Goal: Communication & Community: Answer question/provide support

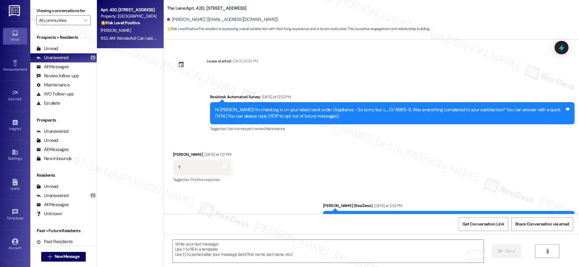
scroll to position [182, 0]
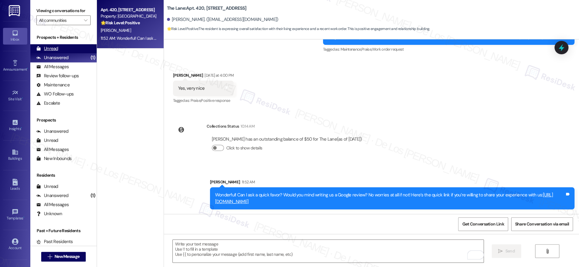
click at [82, 50] on div "Unread (0)" at bounding box center [63, 48] width 66 height 9
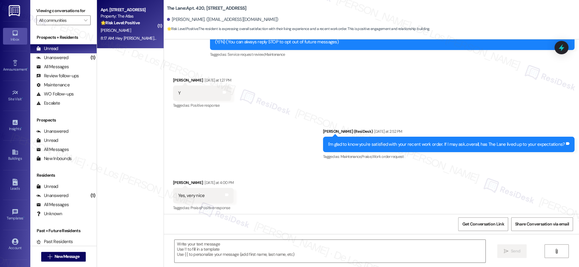
scroll to position [77, 0]
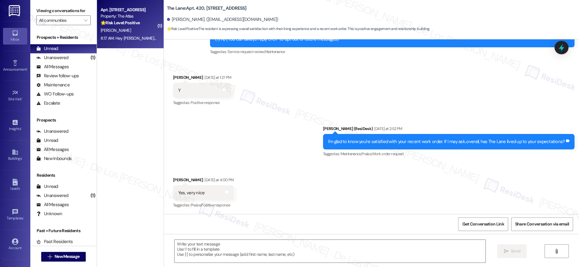
type textarea "Fetching suggested responses. Please feel free to read through the conversation…"
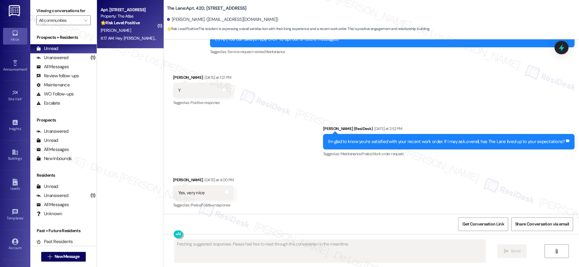
click at [137, 28] on div "[PERSON_NAME]" at bounding box center [128, 31] width 57 height 8
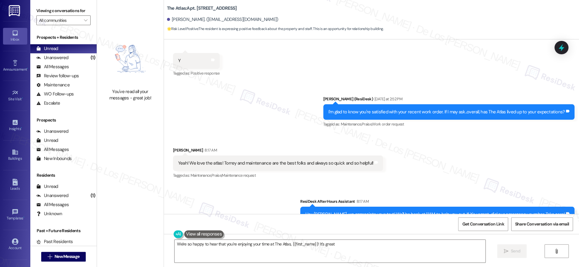
scroll to position [444, 0]
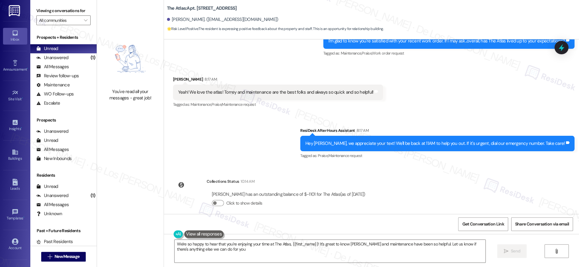
type textarea "We're so happy to hear that you're enjoying your time at The Atlas, {{first_nam…"
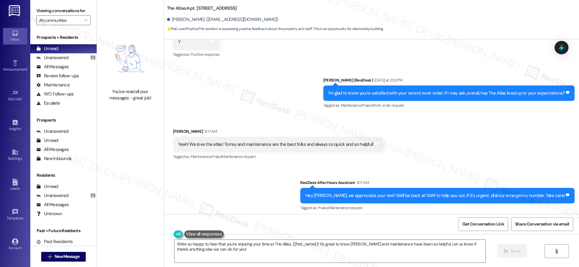
scroll to position [379, 0]
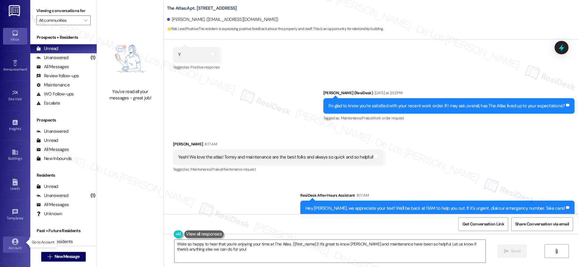
click at [19, 241] on link "Account" at bounding box center [15, 244] width 24 height 16
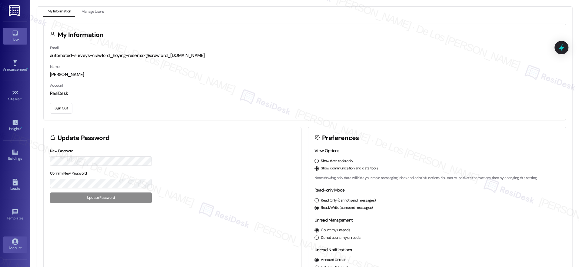
click at [12, 39] on div "Inbox" at bounding box center [15, 39] width 30 height 6
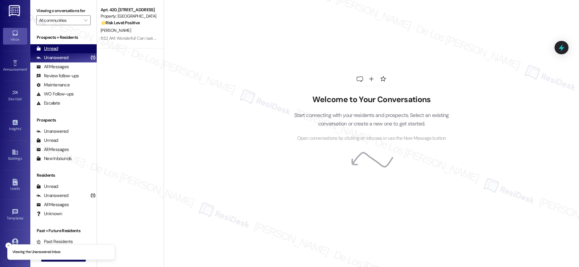
click at [71, 51] on div "Unread (0)" at bounding box center [63, 48] width 66 height 9
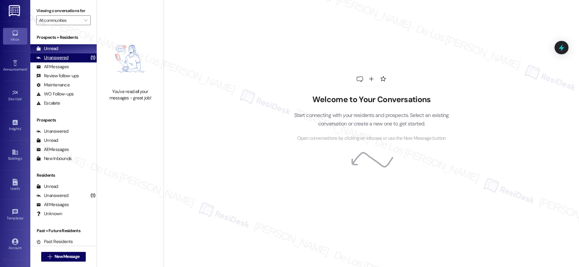
click at [71, 57] on div "Unanswered (1)" at bounding box center [63, 57] width 66 height 9
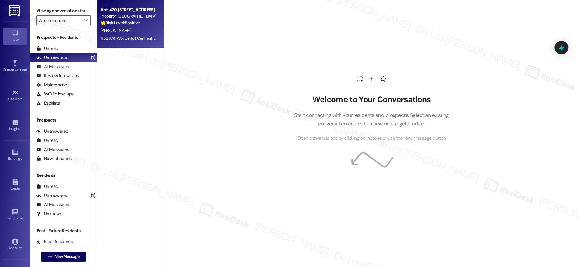
click at [135, 31] on div "[PERSON_NAME]" at bounding box center [128, 31] width 57 height 8
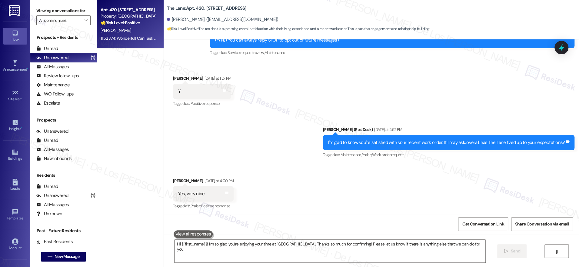
type textarea "Hi {{first_name}}! I'm so glad you're enjoying your time at [GEOGRAPHIC_DATA]. …"
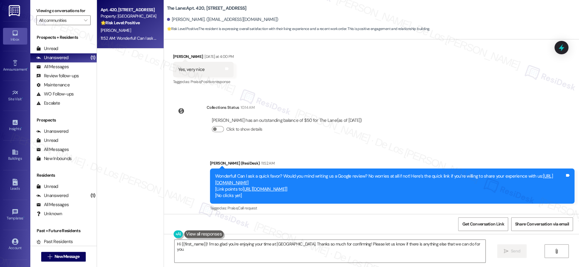
scroll to position [203, 0]
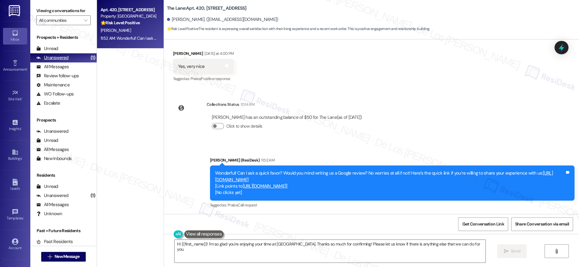
click at [70, 61] on div "Unanswered (1)" at bounding box center [63, 57] width 66 height 9
click at [71, 65] on div "All Messages (undefined)" at bounding box center [63, 66] width 66 height 9
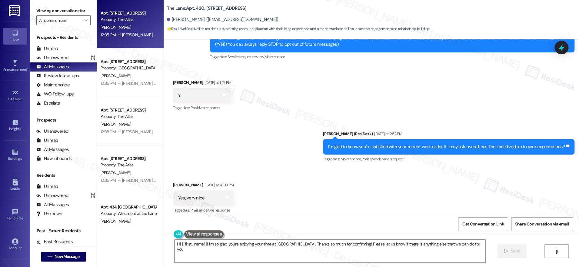
type textarea "Hi {{first_name}}! I'm so glad you're enjoying your time at [GEOGRAPHIC_DATA]. …"
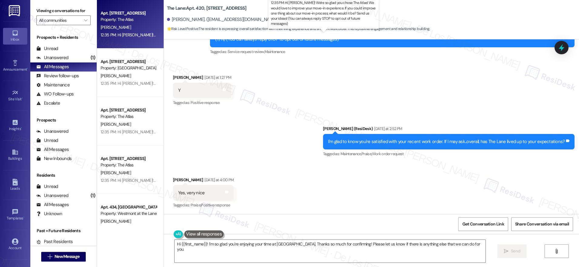
click at [136, 33] on div "12:35 PM: Hi [PERSON_NAME]! We're so glad you chose The Atlas! We would love to…" at bounding box center [342, 34] width 483 height 5
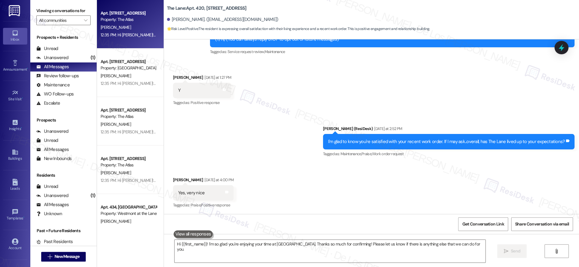
type textarea "Fetching suggested responses. Please feel free to read through the conversation…"
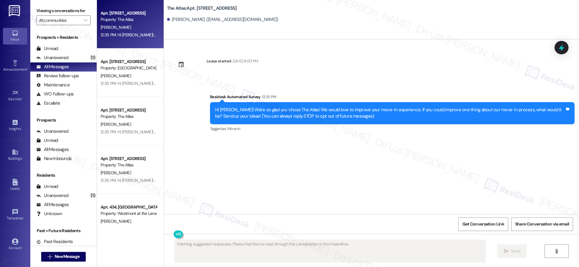
scroll to position [0, 0]
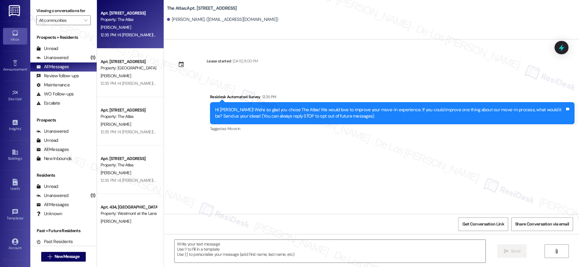
click at [127, 68] on div "Property: [GEOGRAPHIC_DATA]" at bounding box center [129, 68] width 56 height 6
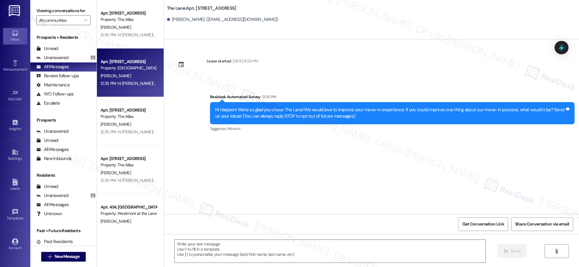
type textarea "Fetching suggested responses. Please feel free to read through the conversation…"
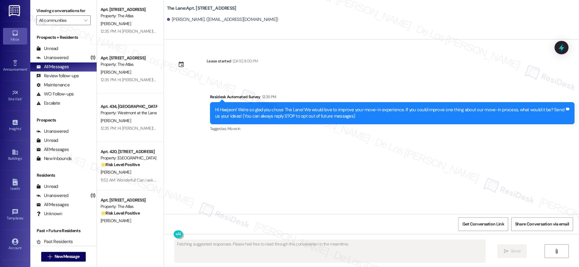
scroll to position [101, 0]
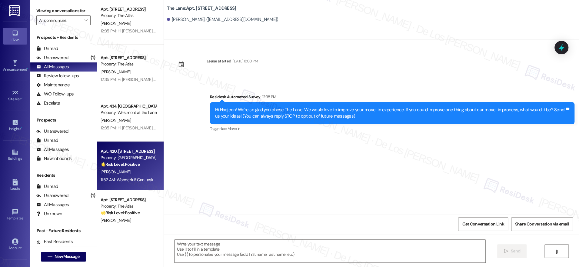
click at [123, 165] on strong "🌟 Risk Level: Positive" at bounding box center [120, 164] width 39 height 5
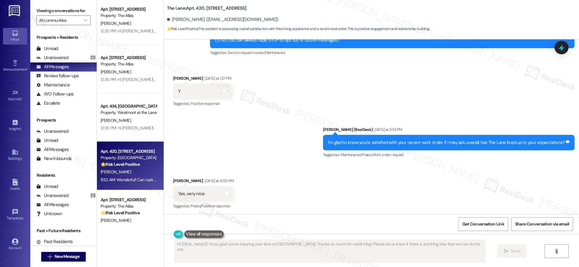
type textarea "Hi {{first_name}}! I'm so glad you're enjoying your time at [GEOGRAPHIC_DATA]. …"
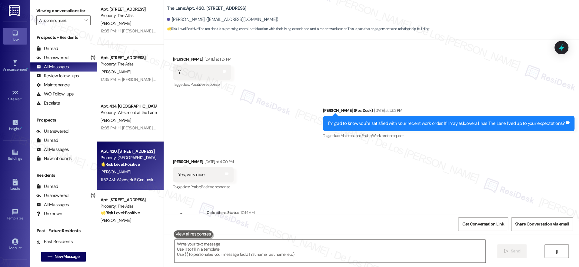
scroll to position [203, 0]
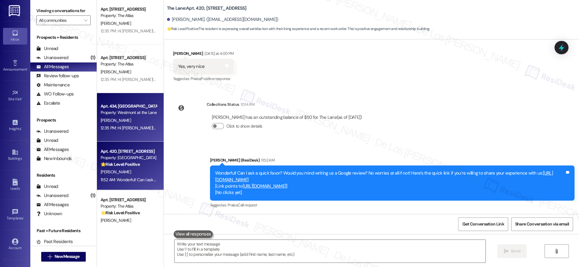
click at [128, 121] on div "[PERSON_NAME]" at bounding box center [128, 121] width 57 height 8
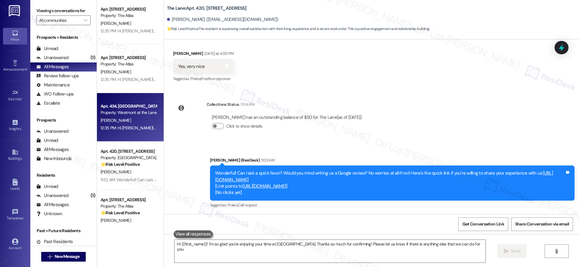
type textarea "Fetching suggested responses. Please feel free to read through the conversation…"
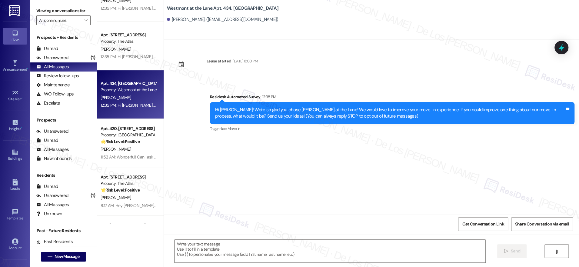
scroll to position [136, 0]
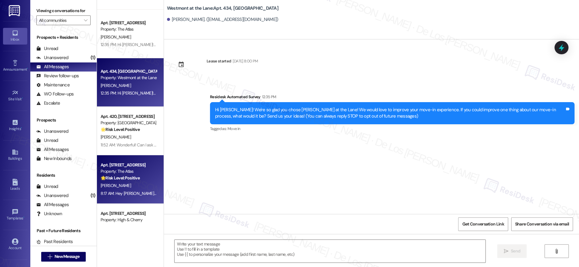
click at [136, 176] on div "🌟 Risk Level: Positive The resident is expressing positive feedback about the p…" at bounding box center [129, 178] width 56 height 6
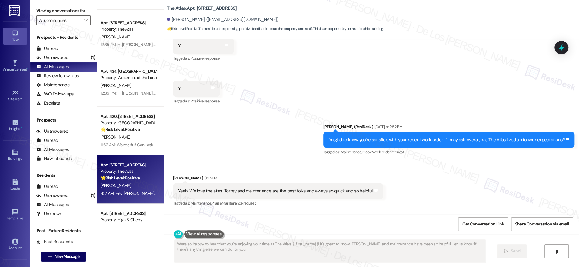
scroll to position [444, 0]
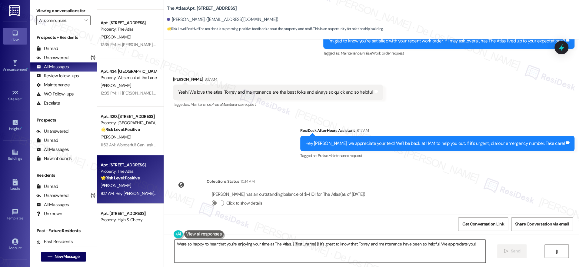
click at [477, 246] on textarea "We're so happy to hear that you're enjoying your time at The Atlas, {{first_nam…" at bounding box center [330, 251] width 311 height 23
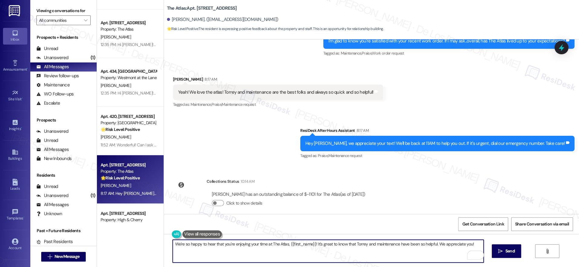
type textarea "We're so happy to hear that you're enjoying your time at The Atlas, {{first_nam…"
click at [504, 253] on span "Send" at bounding box center [510, 251] width 12 height 6
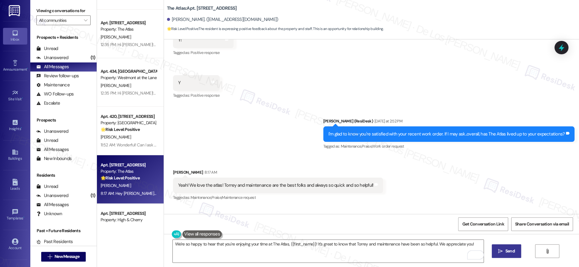
scroll to position [486, 0]
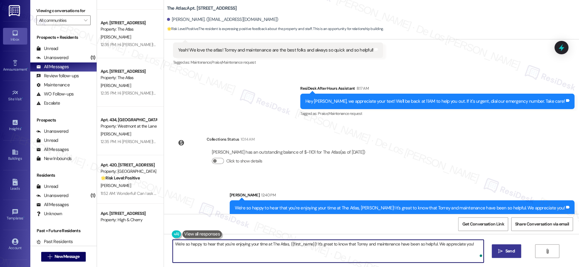
click at [326, 252] on textarea "We're so happy to hear that you're enjoying your time at The Atlas, {{first_nam…" at bounding box center [328, 251] width 311 height 23
paste textarea "Can I ask a quick favor? Would you mind writing us a Google review? No worries …"
type textarea "Can I ask a quick favor? Would you mind writing us a Google review? No worries …"
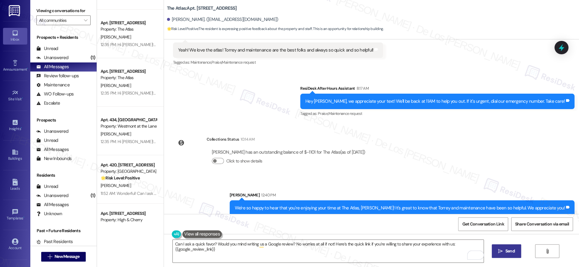
click at [502, 248] on span " Send" at bounding box center [506, 251] width 19 height 6
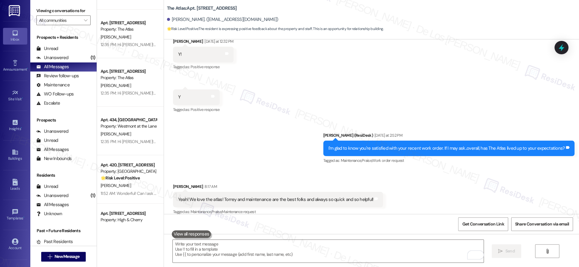
scroll to position [535, 0]
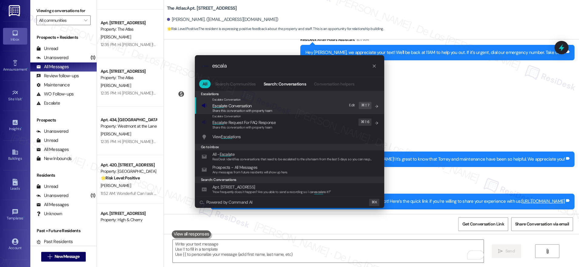
type input "escala"
click at [252, 106] on span "Escala te Conversation" at bounding box center [242, 105] width 60 height 7
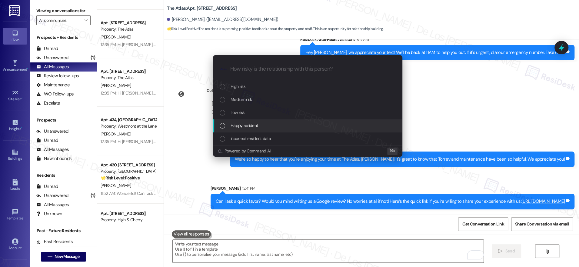
click at [256, 123] on span "Happy resident" at bounding box center [244, 125] width 27 height 7
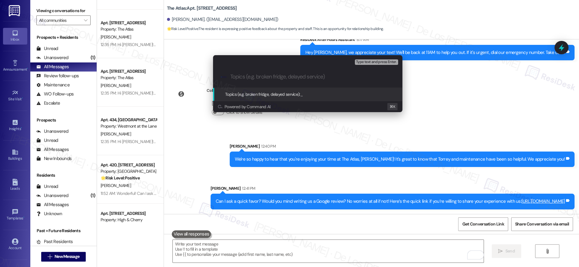
type input "P"
type input "Positive feedback"
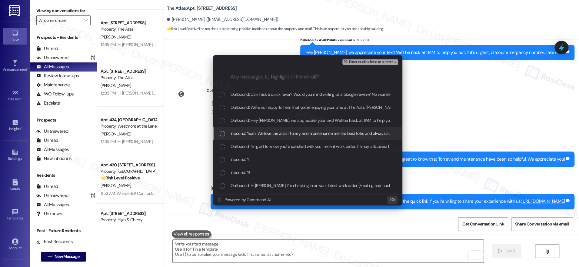
click at [270, 134] on span "Inbound: Yeah! We love the atlas! Torrey and maintenance are the best folks and…" at bounding box center [329, 133] width 197 height 7
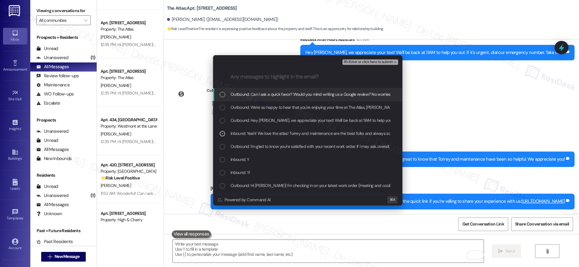
click at [370, 62] on span "⌘+Enter or click here to submit" at bounding box center [368, 62] width 49 height 4
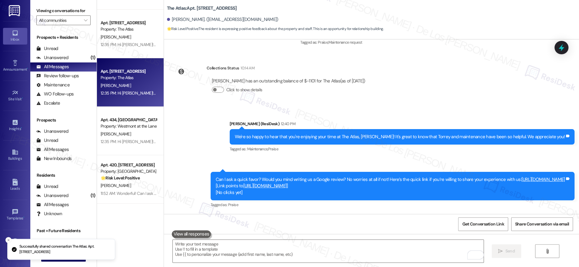
scroll to position [0, 0]
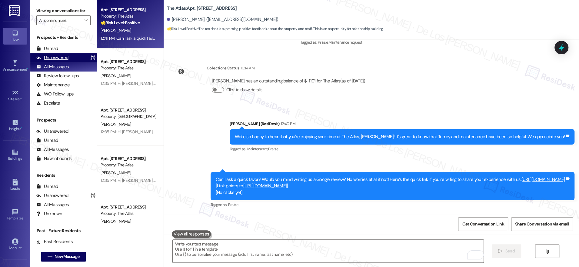
click at [89, 60] on div "(1)" at bounding box center [93, 57] width 8 height 9
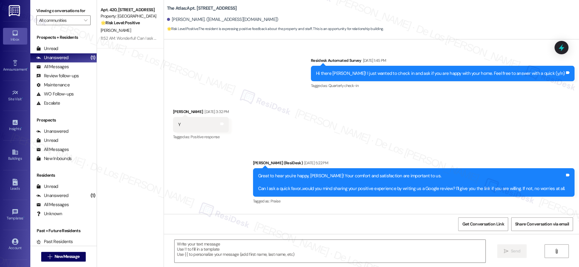
type textarea "Fetching suggested responses. Please feel free to read through the conversation…"
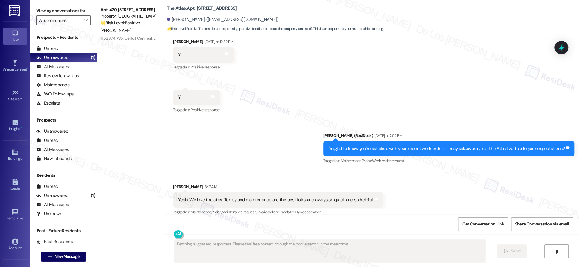
scroll to position [337, 0]
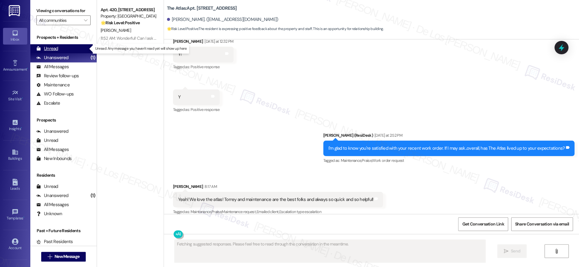
click at [58, 46] on div "Unread (0)" at bounding box center [63, 48] width 66 height 9
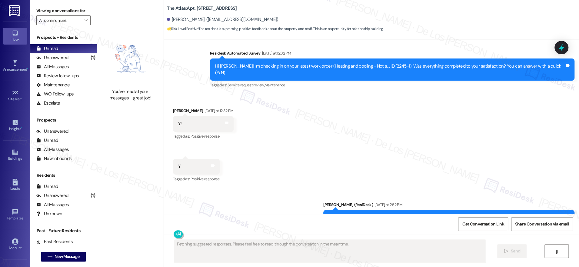
scroll to position [323, 0]
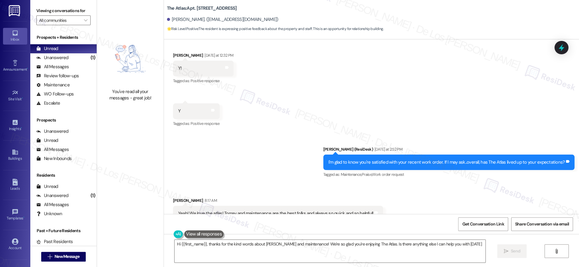
type textarea "Hi {{first_name}}, thanks for the kind words about [PERSON_NAME] and maintenanc…"
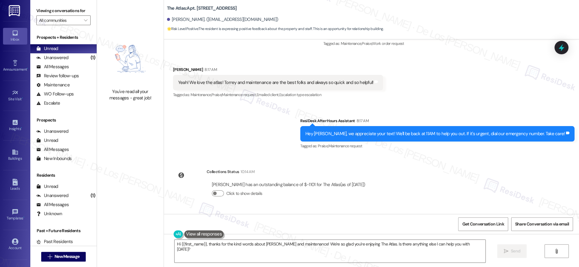
scroll to position [675, 0]
